Goal: Task Accomplishment & Management: Manage account settings

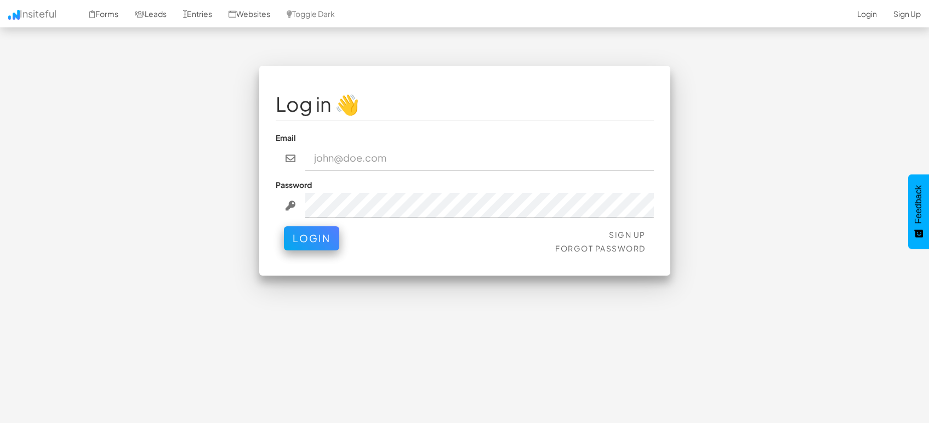
type input "marketing@mapsted.com"
click at [324, 243] on button "Login" at bounding box center [311, 238] width 55 height 24
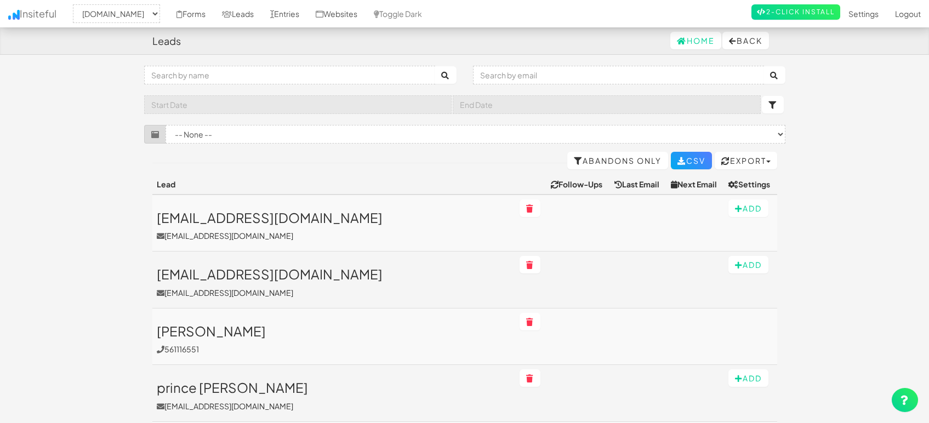
select select "1505"
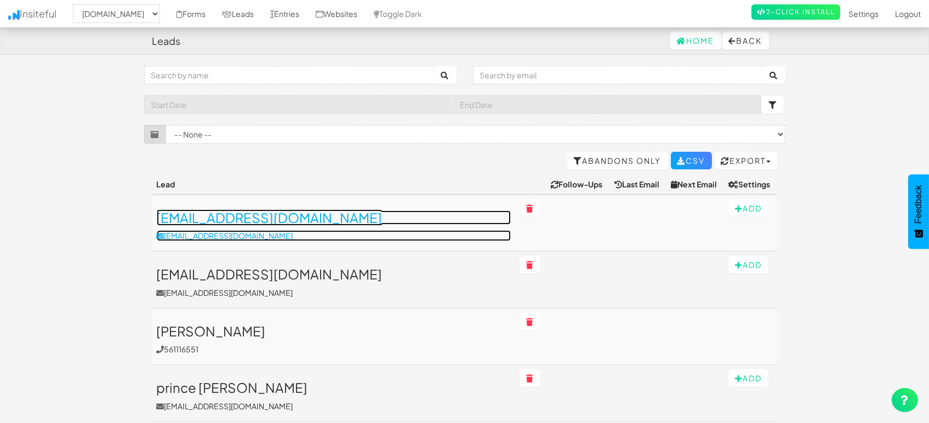
click at [226, 212] on h3 "sraminderpal@yahoo.com" at bounding box center [334, 217] width 355 height 14
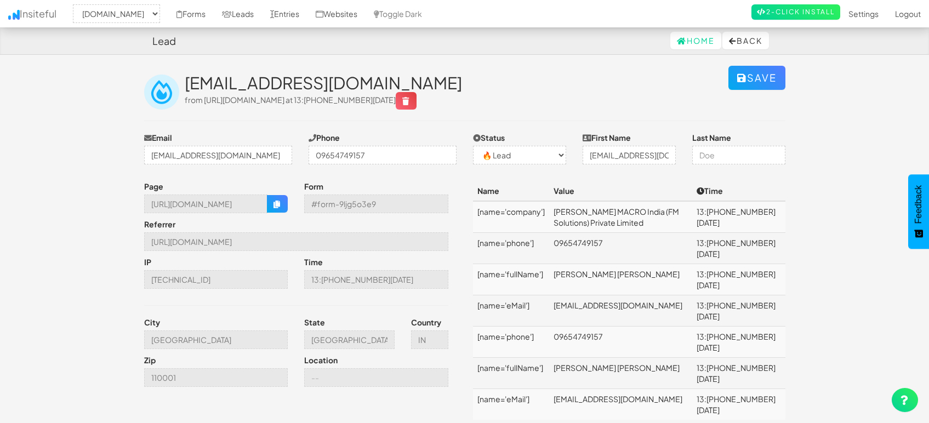
select select "1505"
select select "0"
click at [272, 203] on button "button" at bounding box center [277, 204] width 21 height 18
click at [293, 11] on link "Entries" at bounding box center [284, 13] width 45 height 27
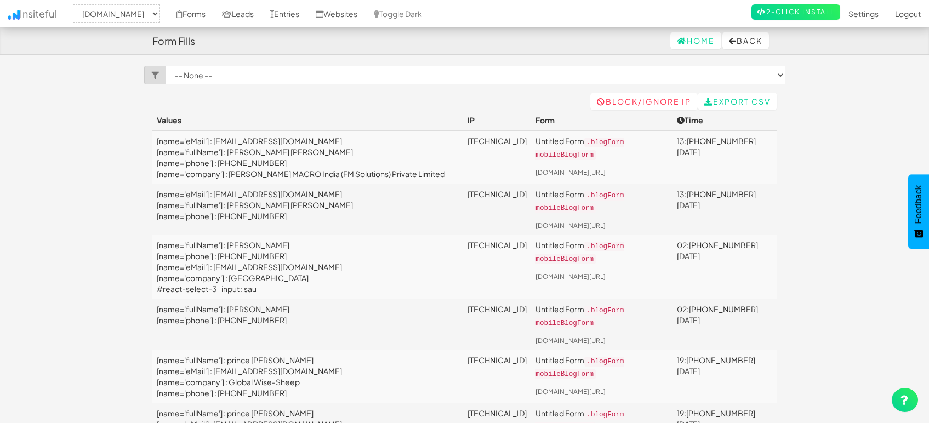
select select "1505"
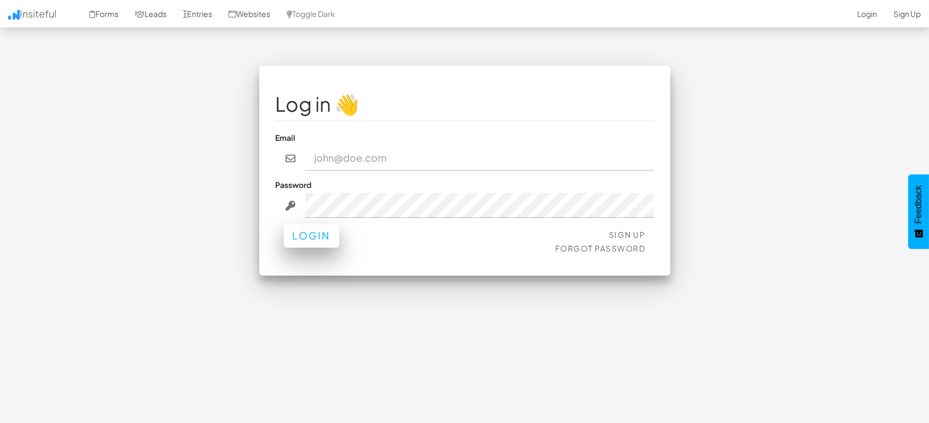
type input "[EMAIL_ADDRESS][DOMAIN_NAME]"
click at [314, 236] on button "Login" at bounding box center [311, 236] width 55 height 24
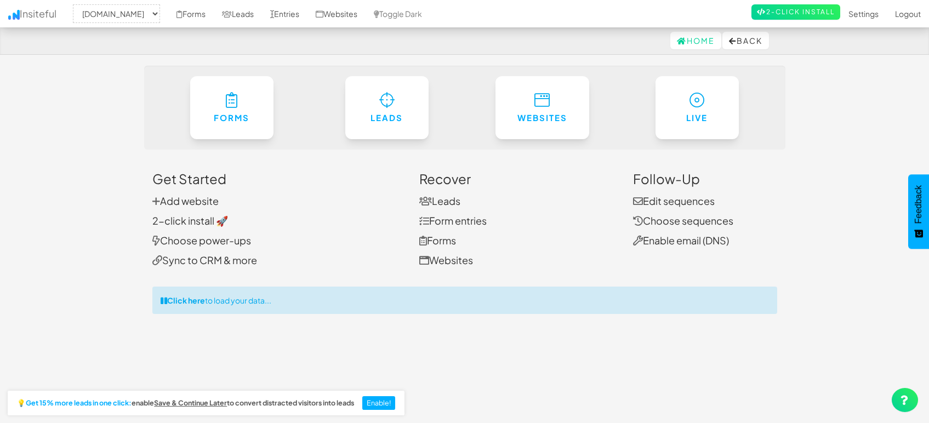
select select "1505"
click at [233, 12] on link "Leads" at bounding box center [238, 13] width 48 height 27
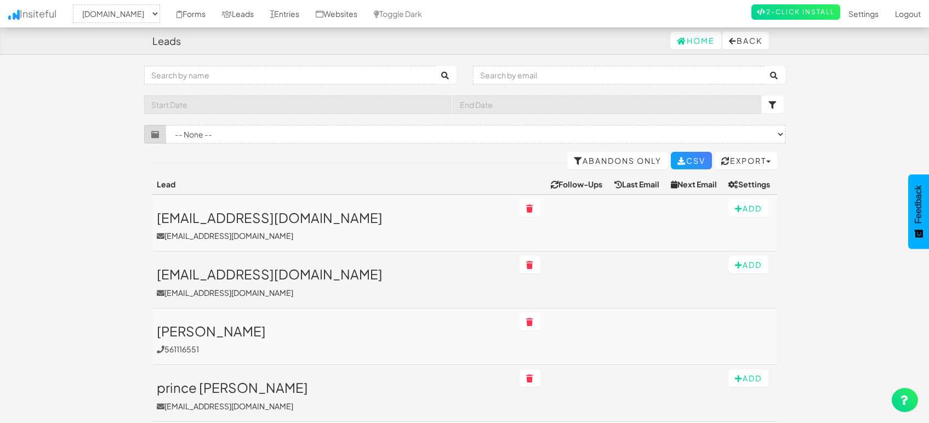
select select "1505"
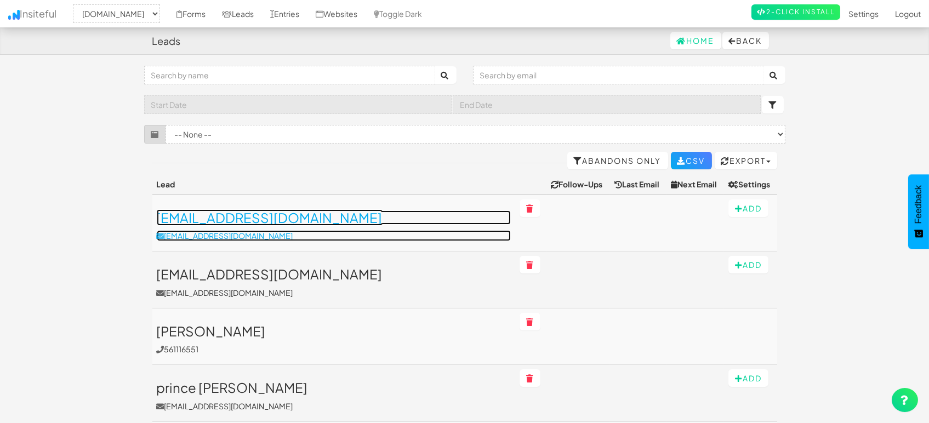
click at [272, 219] on h3 "[EMAIL_ADDRESS][DOMAIN_NAME]" at bounding box center [334, 217] width 355 height 14
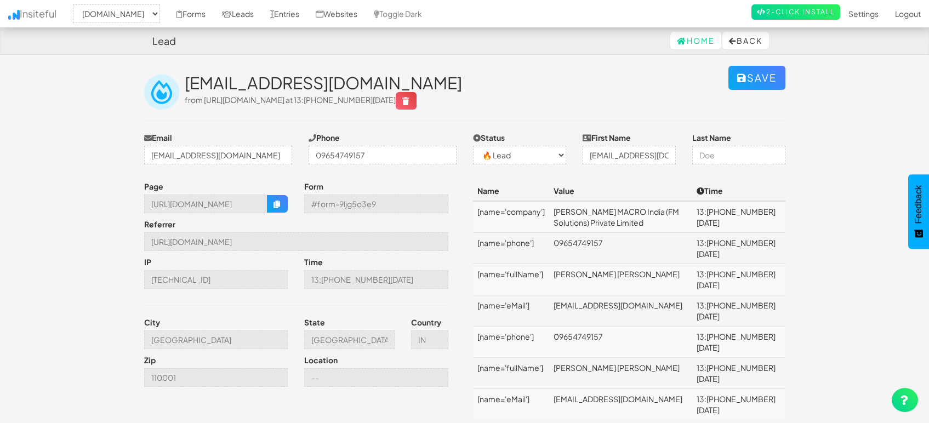
select select "1505"
select select "0"
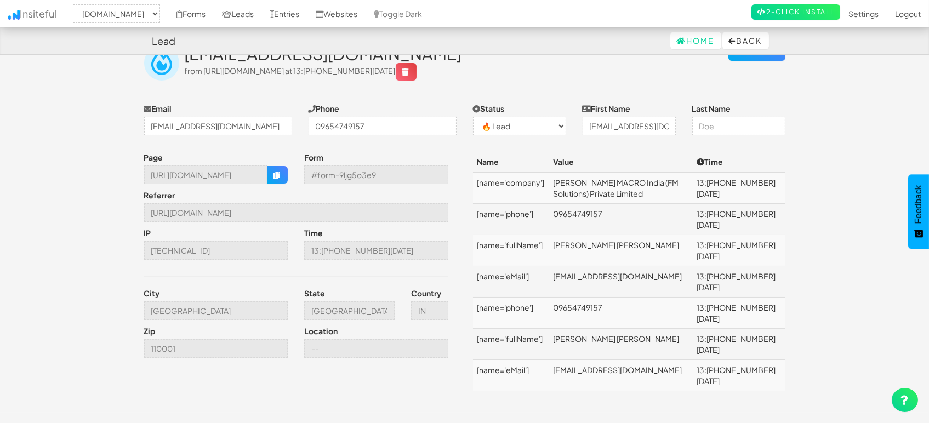
scroll to position [45, 0]
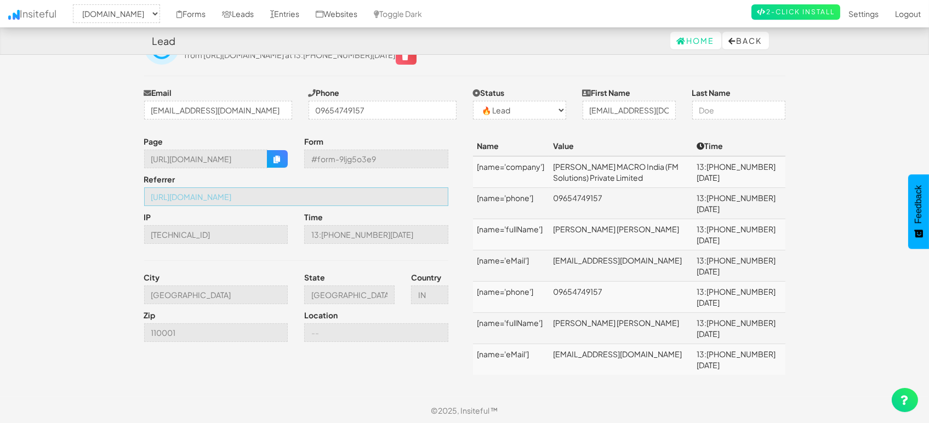
click at [185, 199] on input "[URL][DOMAIN_NAME]" at bounding box center [296, 196] width 304 height 19
click at [233, 197] on input "https://www.google.com/" at bounding box center [296, 196] width 304 height 19
